Goal: Task Accomplishment & Management: Use online tool/utility

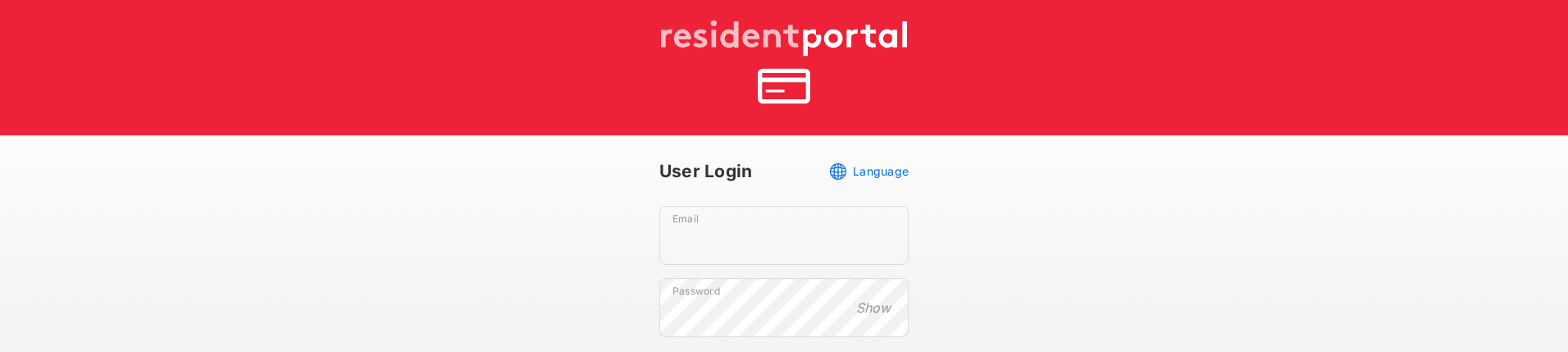
scroll to position [64, 0]
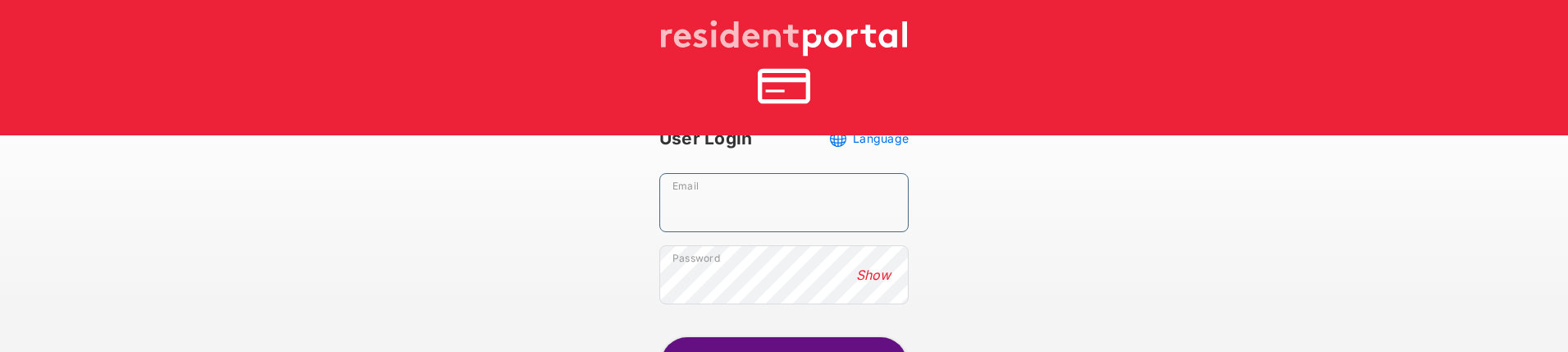
type input "**********"
click at [869, 165] on button "Show" at bounding box center [874, 275] width 45 height 18
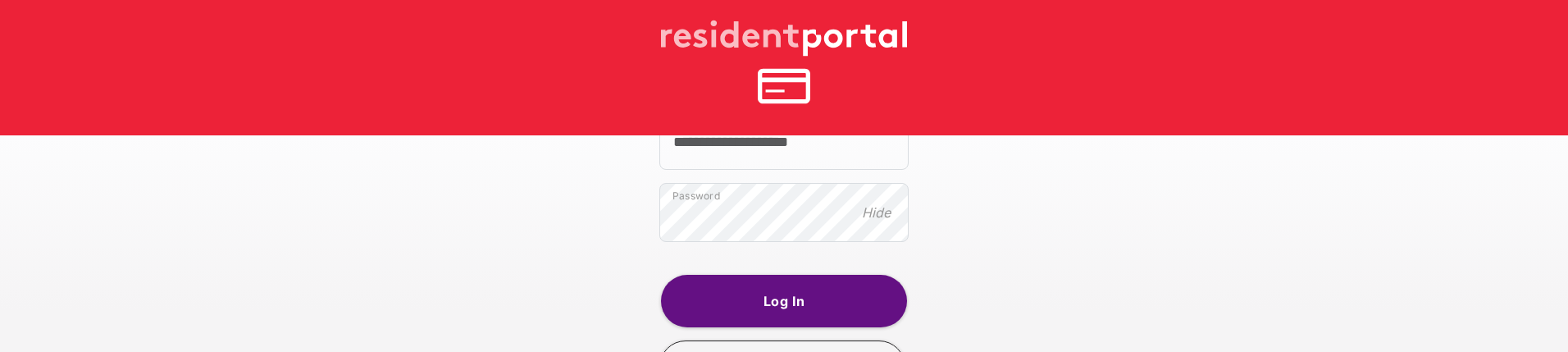
scroll to position [187, 0]
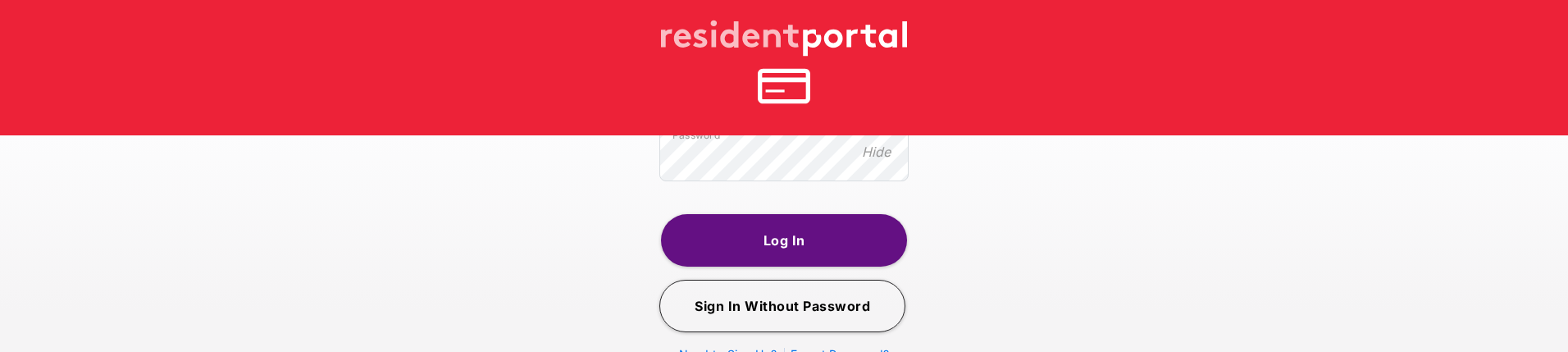
click at [779, 165] on button "Log In" at bounding box center [784, 241] width 246 height 53
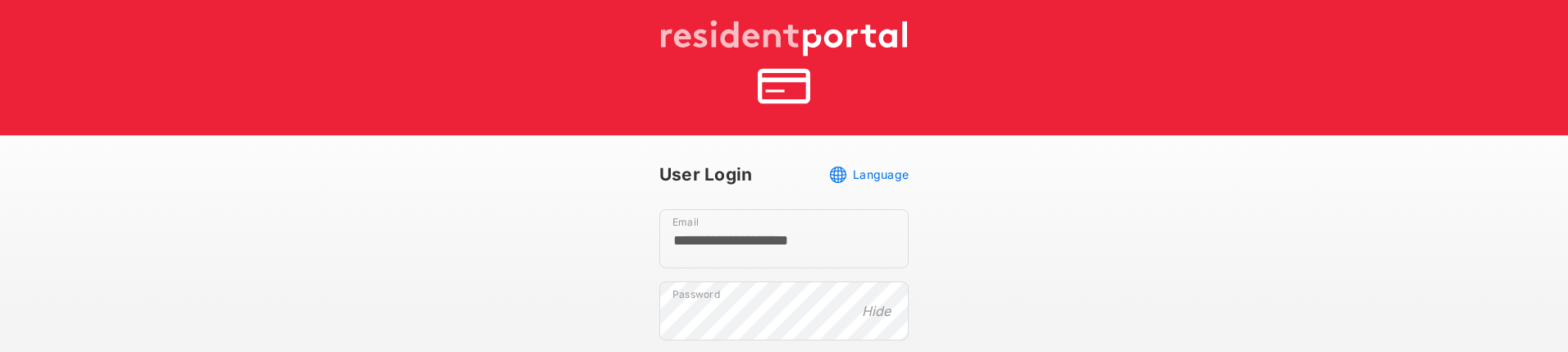
scroll to position [27, 0]
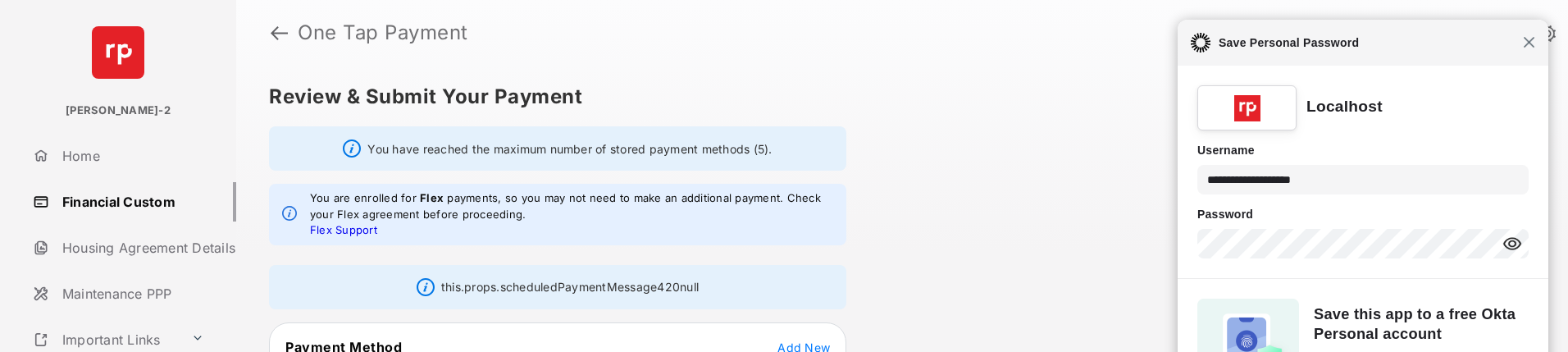
click at [1528, 41] on span "Close" at bounding box center [1528, 42] width 12 height 12
